Goal: Task Accomplishment & Management: Complete application form

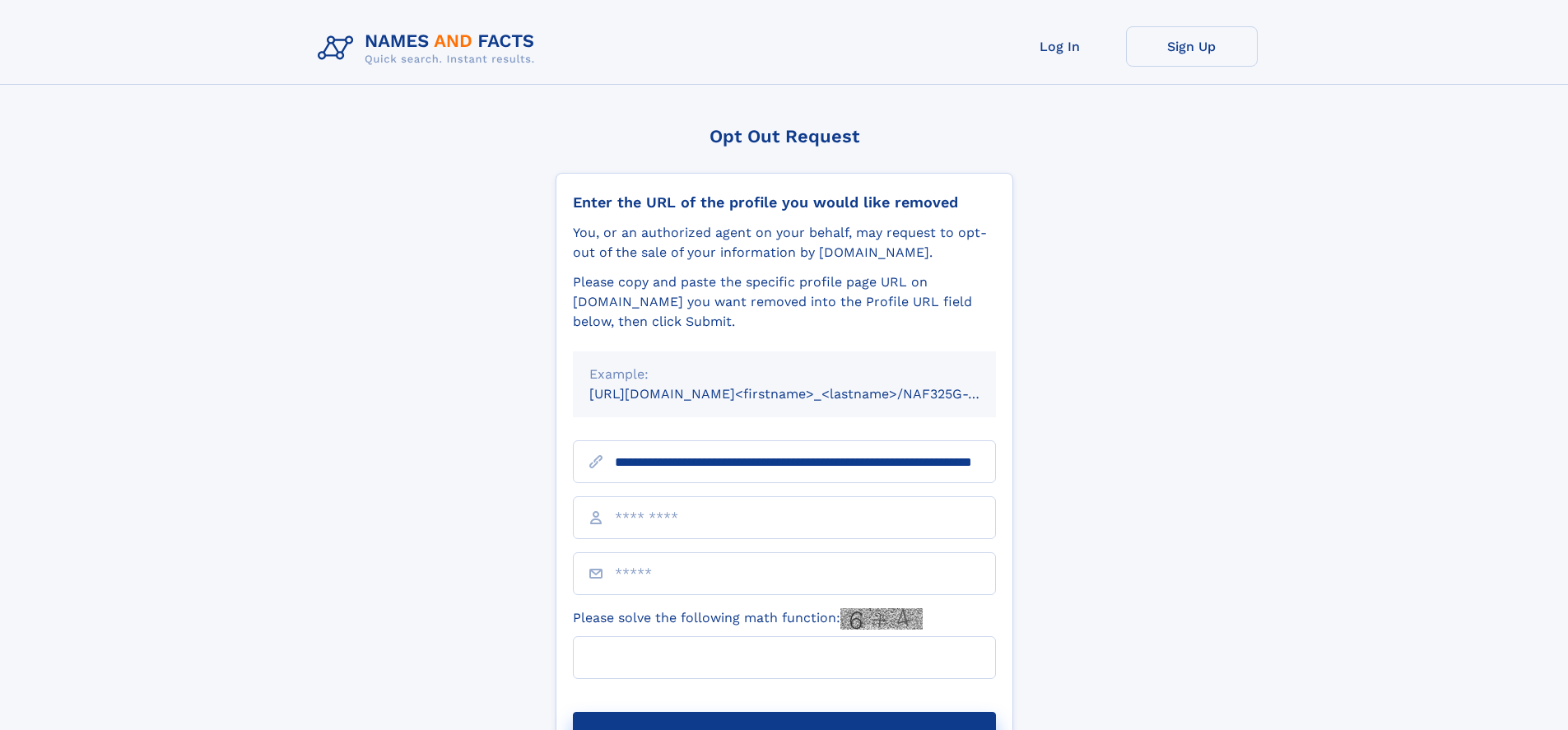
scroll to position [0, 154]
type input "**********"
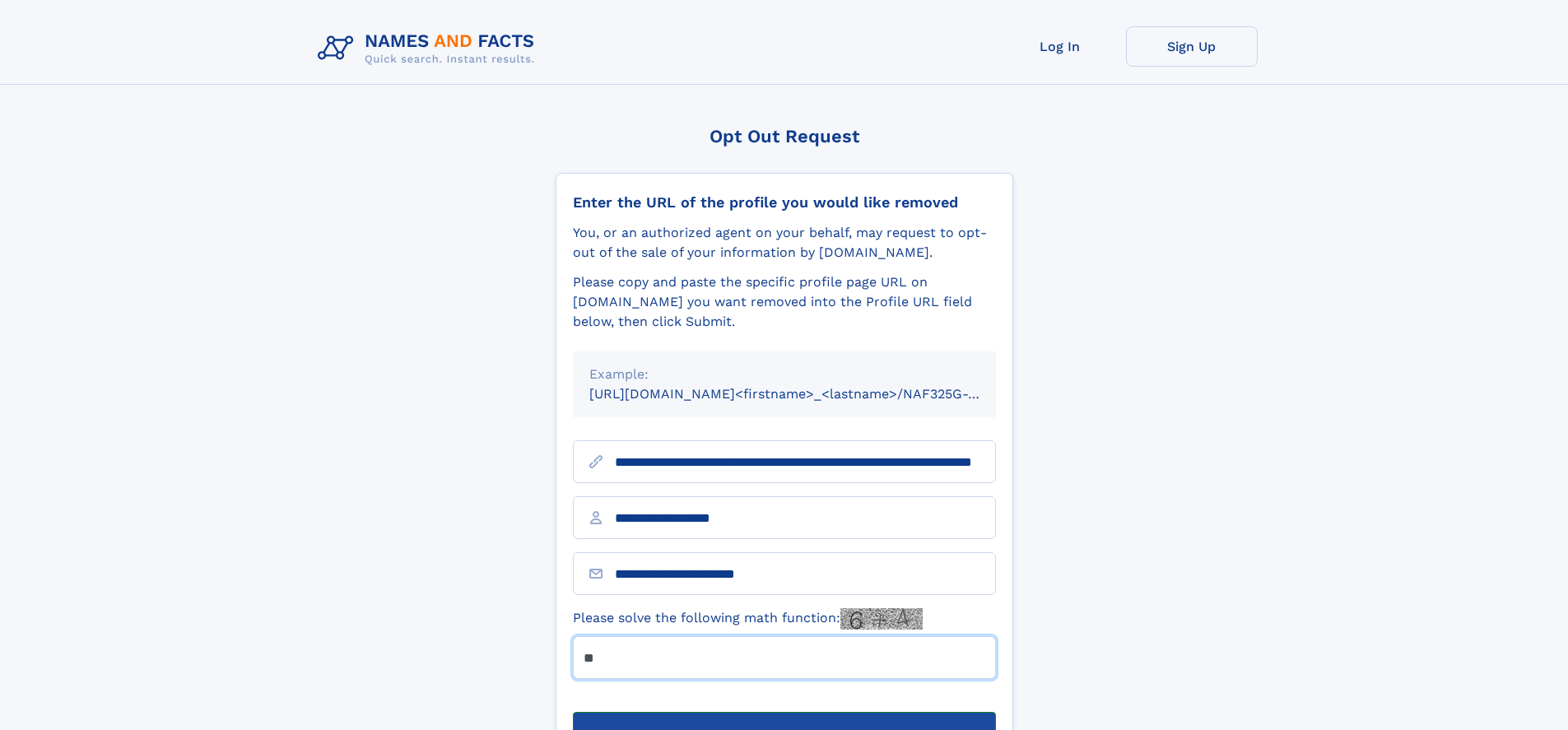
type input "**"
click at [784, 712] on button "Submit Opt Out Request" at bounding box center [784, 738] width 423 height 53
